Goal: Task Accomplishment & Management: Manage account settings

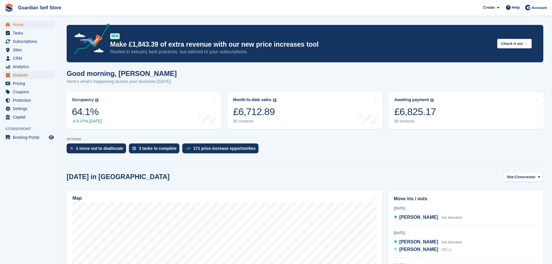
click at [23, 76] on span "Invoices" at bounding box center [30, 75] width 35 height 8
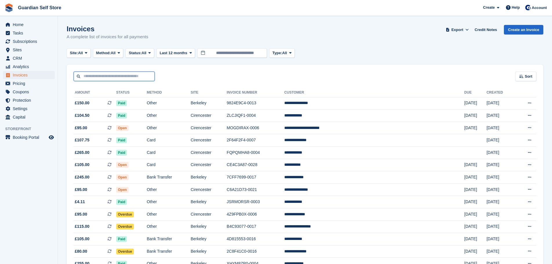
click at [121, 75] on input "text" at bounding box center [114, 77] width 81 height 10
type input "****"
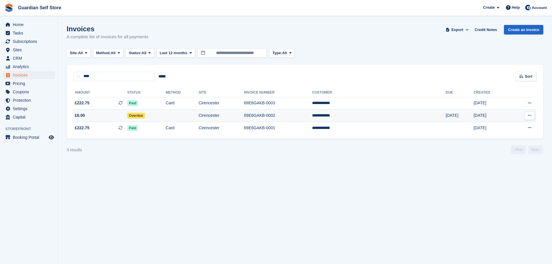
click at [115, 113] on span "£6.00" at bounding box center [101, 115] width 54 height 6
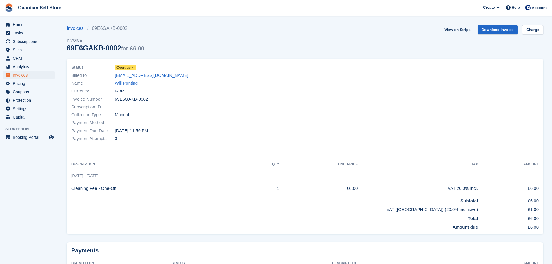
click at [123, 68] on span "Overdue" at bounding box center [124, 67] width 14 height 5
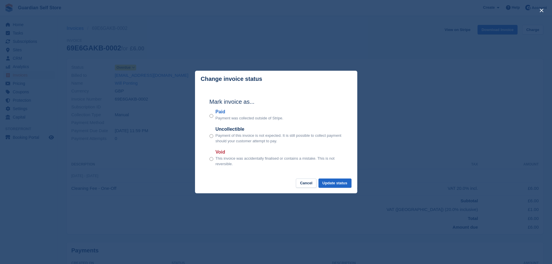
click at [230, 113] on label "Paid" at bounding box center [250, 111] width 68 height 7
click at [333, 188] on button "Update status" at bounding box center [335, 184] width 33 height 10
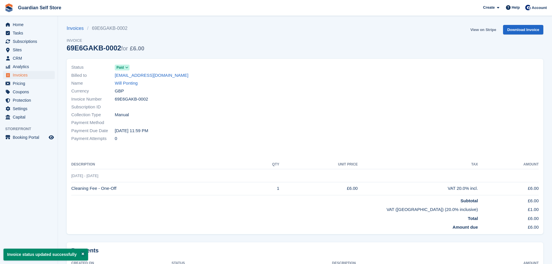
drag, startPoint x: 470, startPoint y: 30, endPoint x: 482, endPoint y: 30, distance: 12.8
click at [472, 30] on div "Invoices 69E6GAKB-0002 Invoice 69E6GAKB-0002 for £6.00 View on Stripe Download …" at bounding box center [305, 42] width 477 height 34
click at [483, 30] on link "View on Stripe" at bounding box center [483, 30] width 30 height 10
click at [22, 72] on span "Invoices" at bounding box center [30, 75] width 35 height 8
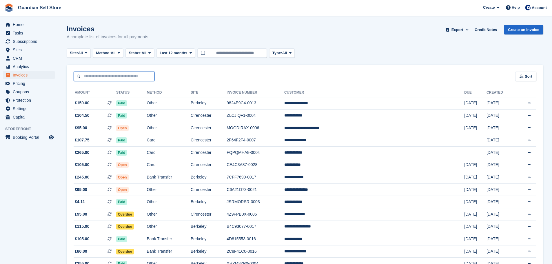
click at [124, 75] on input "text" at bounding box center [114, 77] width 81 height 10
type input "****"
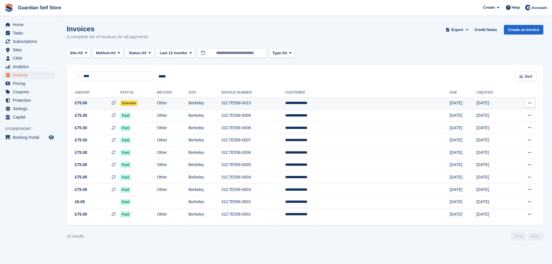
click at [88, 108] on td "£75.00 This is a recurring subscription invoice." at bounding box center [97, 103] width 47 height 12
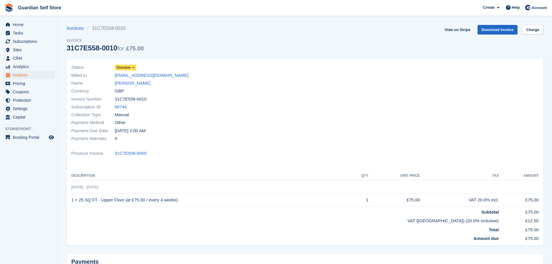
click at [127, 69] on span "Overdue" at bounding box center [124, 67] width 14 height 5
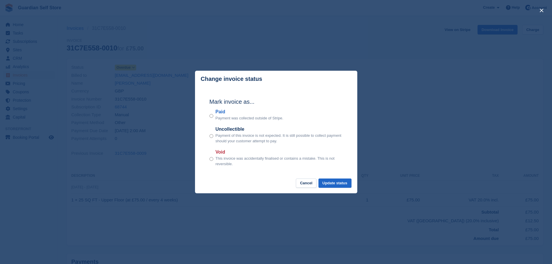
click at [222, 112] on label "Paid" at bounding box center [250, 111] width 68 height 7
click at [331, 181] on button "Update status" at bounding box center [335, 184] width 33 height 10
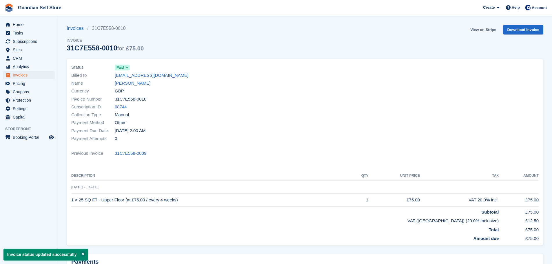
click at [490, 29] on link "View on Stripe" at bounding box center [483, 30] width 30 height 10
click at [43, 21] on span "Home" at bounding box center [30, 25] width 35 height 8
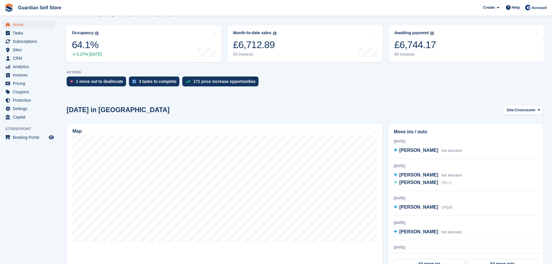
scroll to position [97, 0]
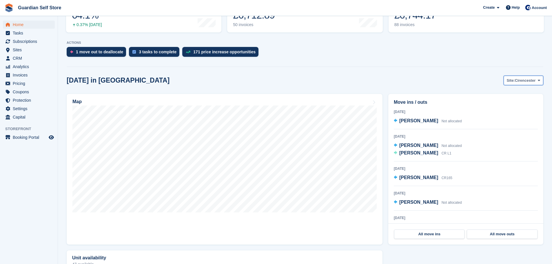
click at [517, 82] on span "Cirencester" at bounding box center [525, 81] width 21 height 6
click at [508, 101] on link "Berkeley" at bounding box center [516, 104] width 50 height 10
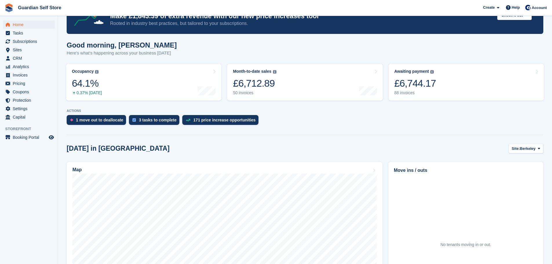
scroll to position [0, 0]
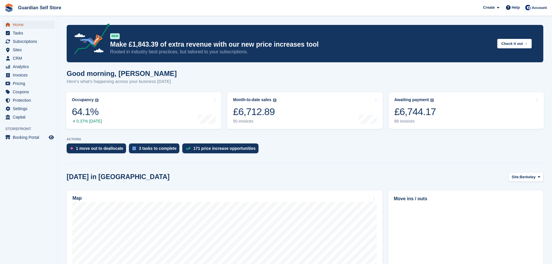
click at [38, 26] on span "Home" at bounding box center [30, 25] width 35 height 8
click at [33, 41] on span "Subscriptions" at bounding box center [30, 41] width 35 height 8
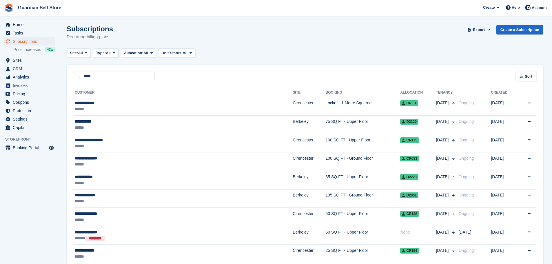
type input "*****"
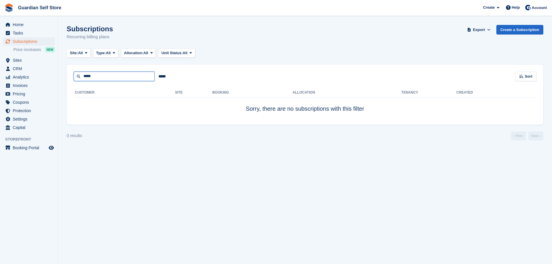
click at [98, 76] on input "*****" at bounding box center [114, 77] width 81 height 10
drag, startPoint x: 94, startPoint y: 76, endPoint x: 81, endPoint y: 66, distance: 16.1
click at [57, 77] on div "Home Tasks Subscriptions Subscriptions Subscriptions Price increases NEW Price …" at bounding box center [276, 132] width 552 height 264
type input "*****"
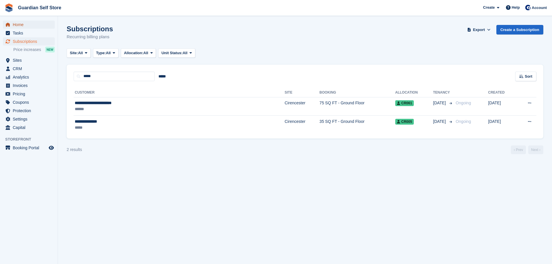
click at [17, 22] on span "Home" at bounding box center [30, 25] width 35 height 8
